Goal: Information Seeking & Learning: Learn about a topic

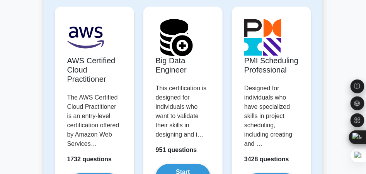
scroll to position [1942, 0]
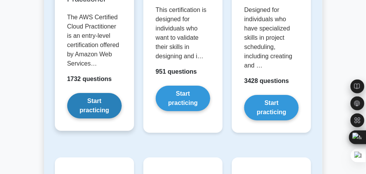
click at [83, 105] on link "Start practicing" at bounding box center [94, 106] width 54 height 26
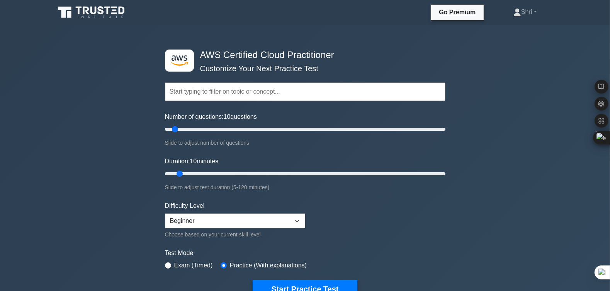
drag, startPoint x: 363, startPoint y: 0, endPoint x: 33, endPoint y: 124, distance: 351.9
click at [33, 124] on div ".st0{fill:#252F3E;} .st1{fill-rule:evenodd;clip-rule:evenodd;fill:#FF9900;} AWS…" at bounding box center [305, 254] width 610 height 459
